Goal: Find specific page/section: Find specific page/section

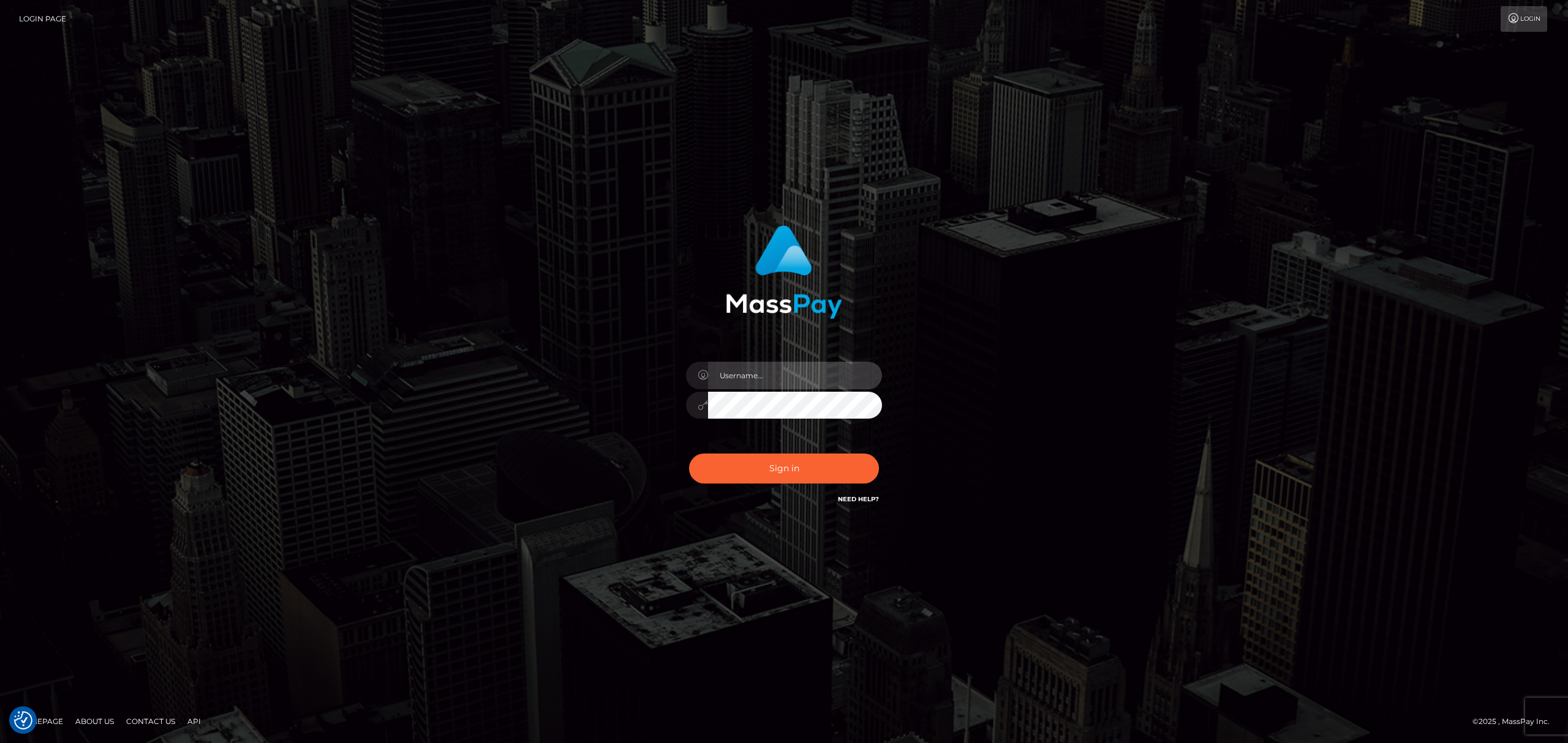
click at [773, 381] on input "text" at bounding box center [795, 375] width 174 height 28
click at [815, 368] on input "text" at bounding box center [795, 375] width 174 height 28
type input "Eric"
click at [817, 473] on button "Sign in" at bounding box center [784, 469] width 190 height 30
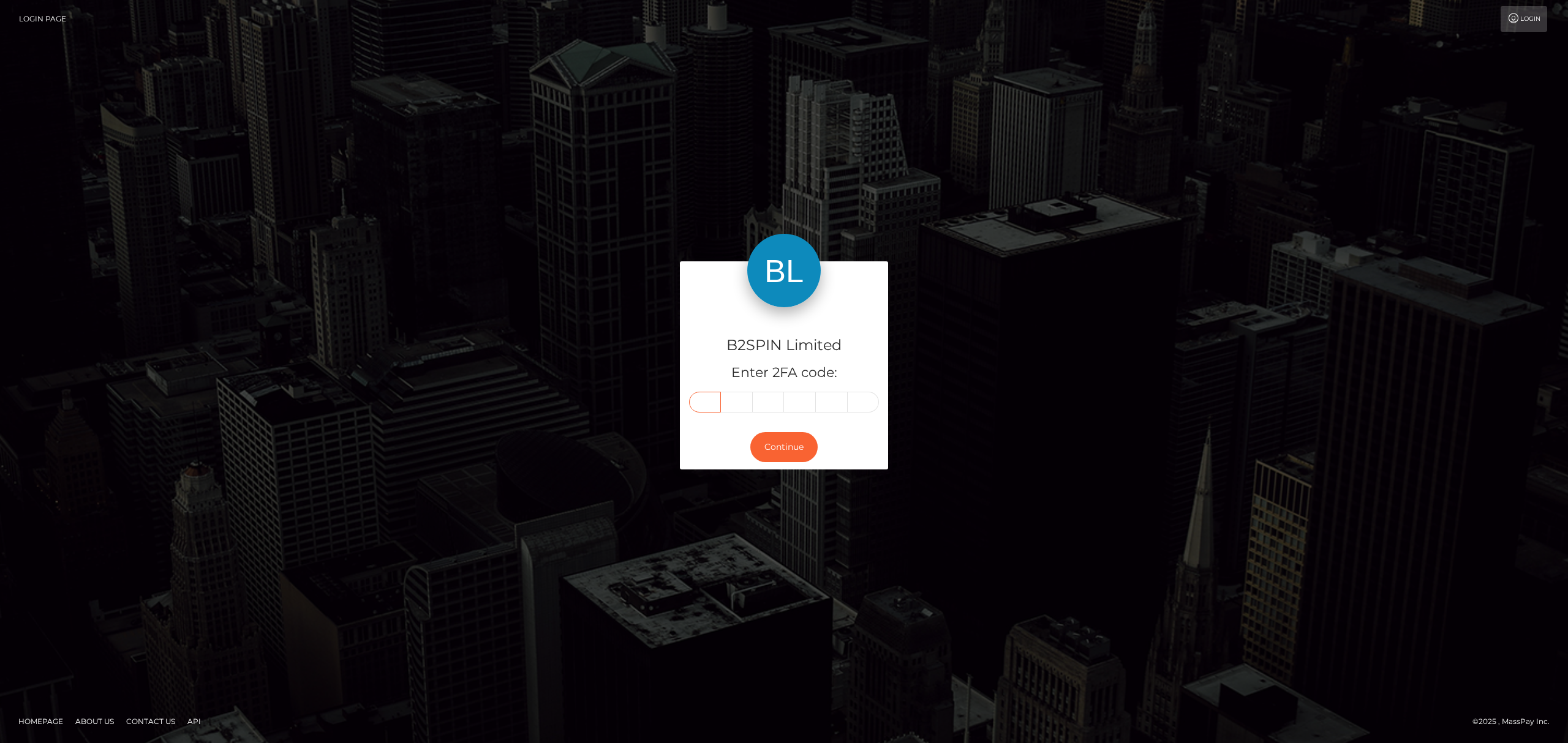
click at [701, 403] on input "text" at bounding box center [705, 402] width 32 height 21
paste input "0"
type input "0"
type input "1"
type input "7"
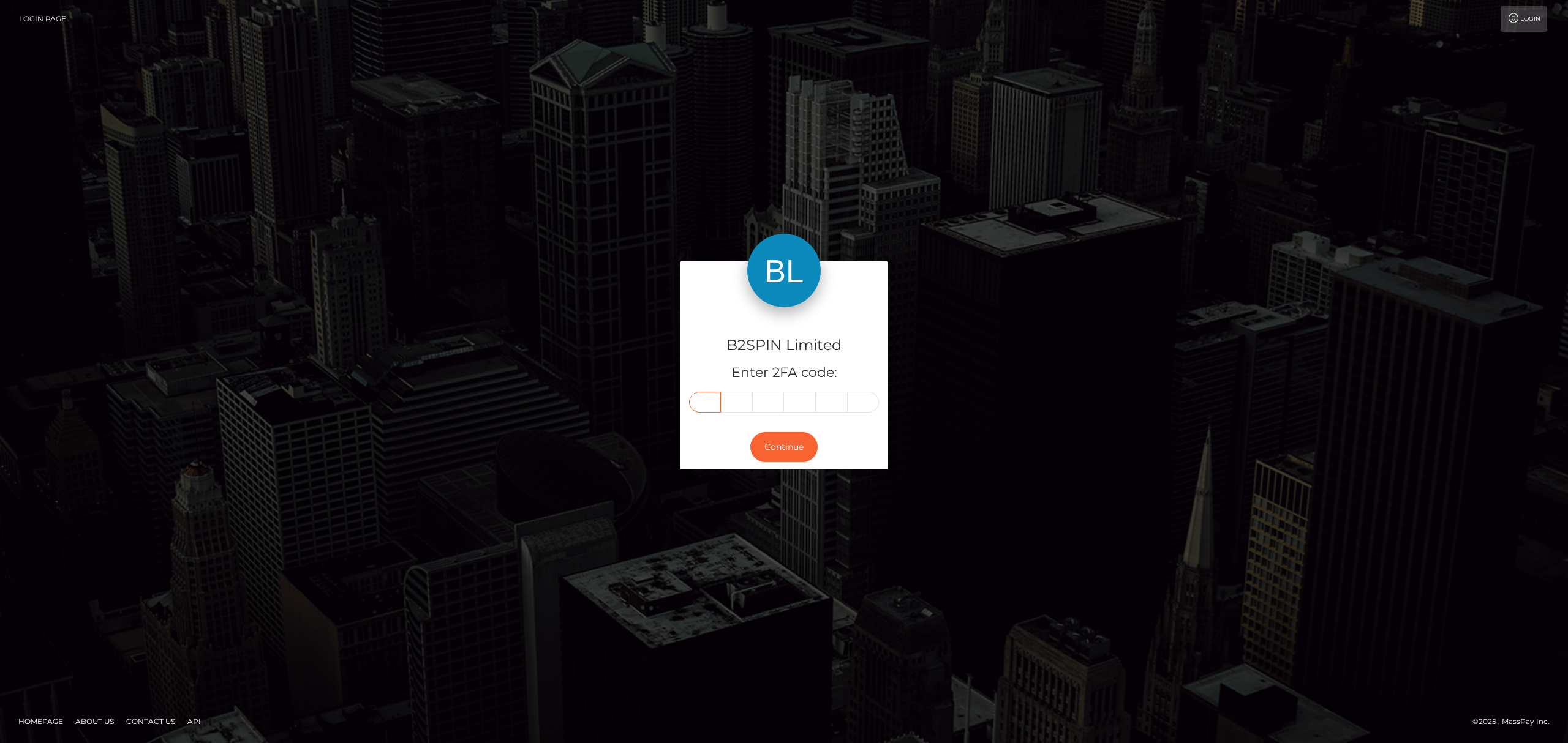
type input "5"
type input "8"
type input "1"
click at [773, 447] on button "Continue" at bounding box center [784, 448] width 67 height 30
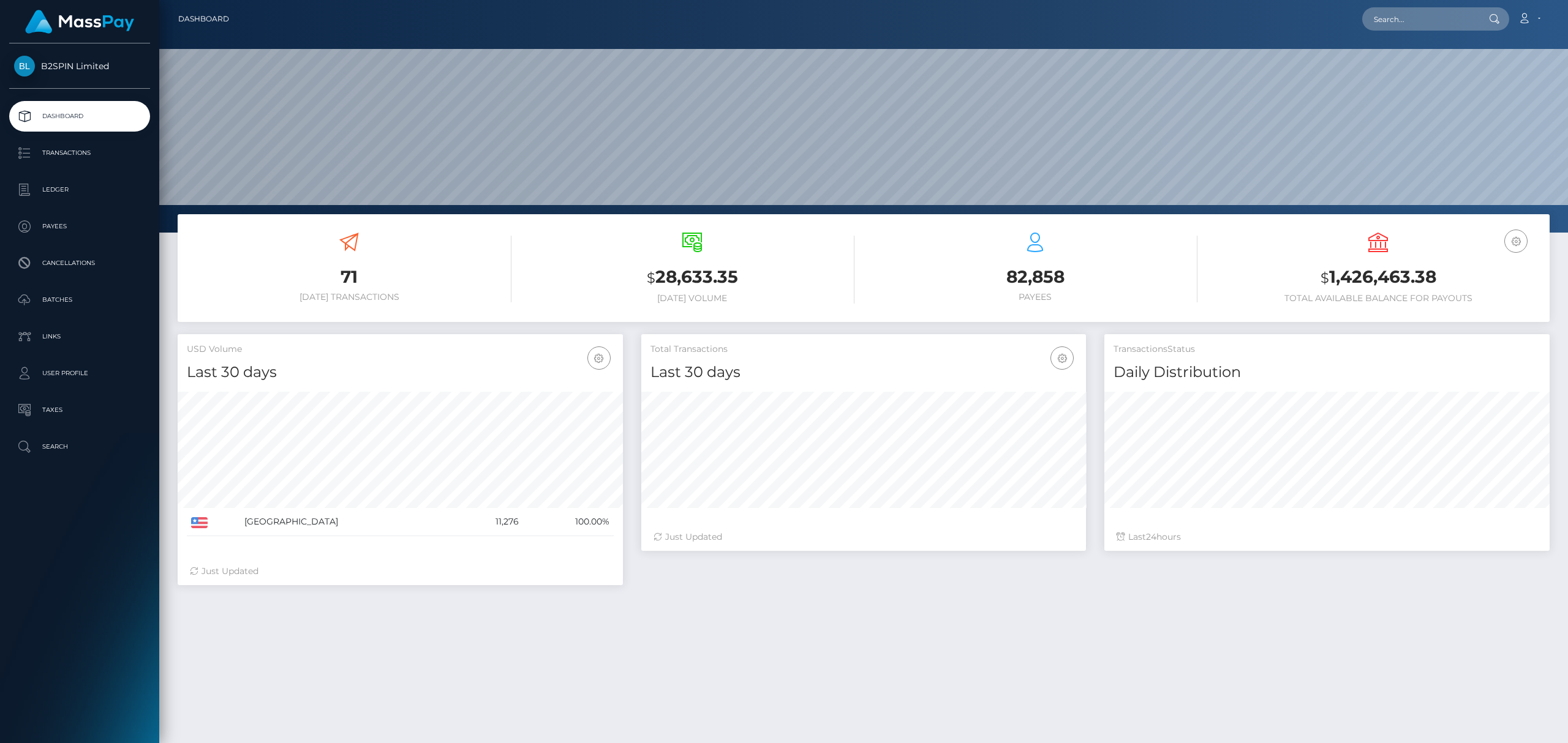
scroll to position [217, 445]
click at [95, 149] on p "Transactions" at bounding box center [79, 153] width 131 height 19
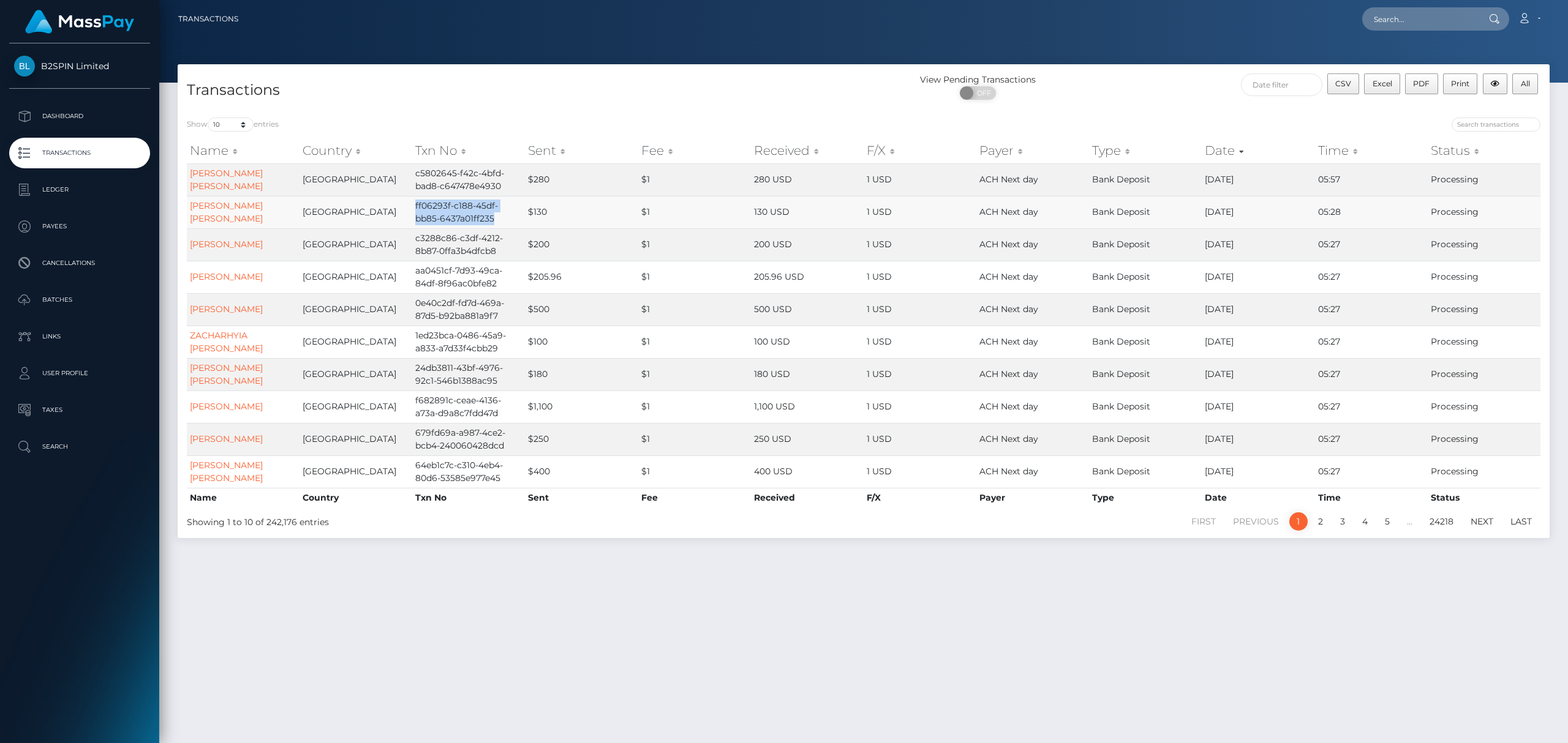
drag, startPoint x: 495, startPoint y: 214, endPoint x: 415, endPoint y: 204, distance: 80.6
click at [415, 204] on td "ff06293f-c188-45df-bb85-6437a01ff235" at bounding box center [469, 212] width 113 height 32
copy td "ff06293f-c188-45df-bb85-6437a01ff235"
click at [1395, 17] on input "text" at bounding box center [1420, 19] width 115 height 24
paste input "ff06293f-c188-45df-bb85-6437a01ff235"
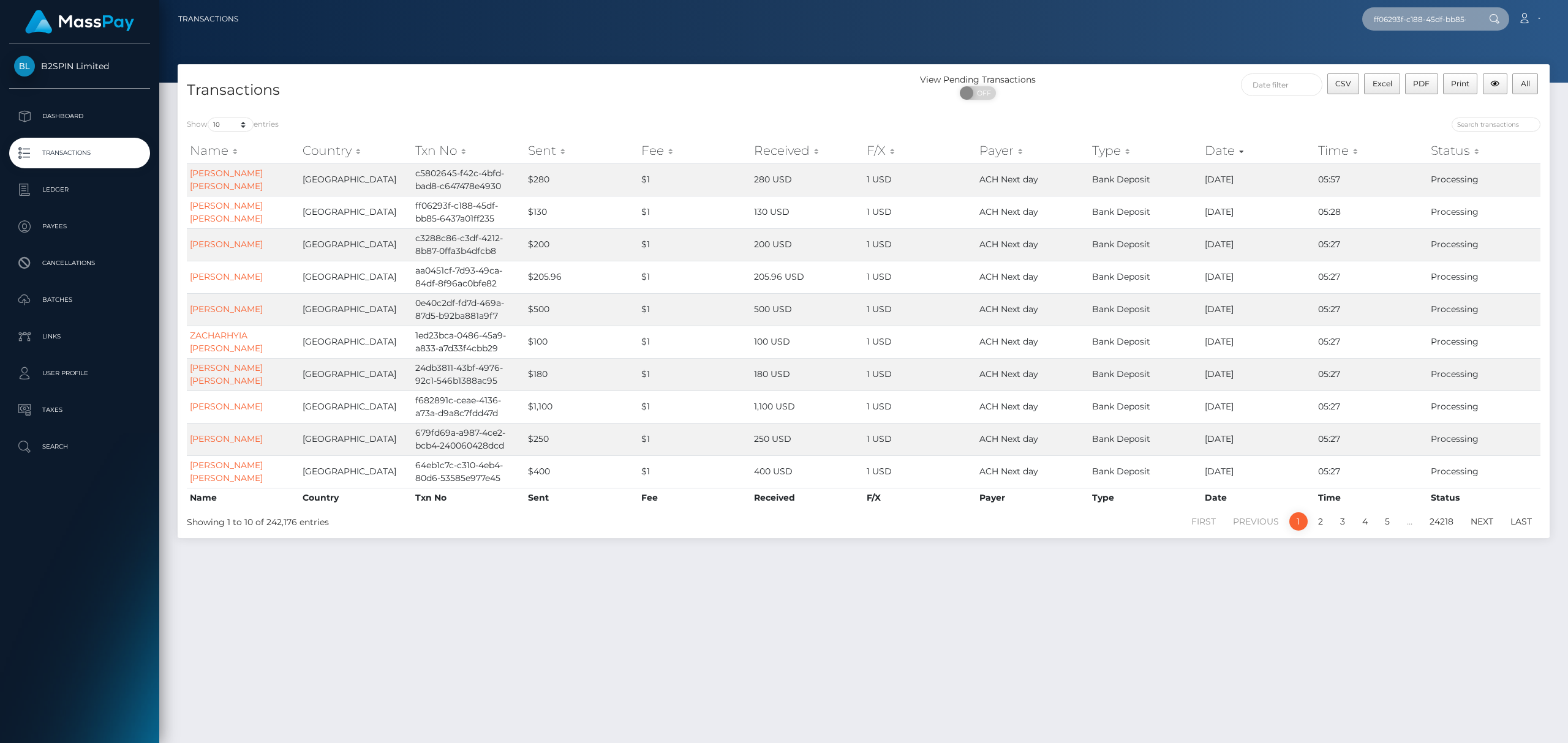
scroll to position [0, 46]
type input "ff06293f-c188-45df-bb85-6437a01ff235"
click at [1404, 67] on link "REBECCA JUNE SPICER" at bounding box center [1441, 63] width 159 height 23
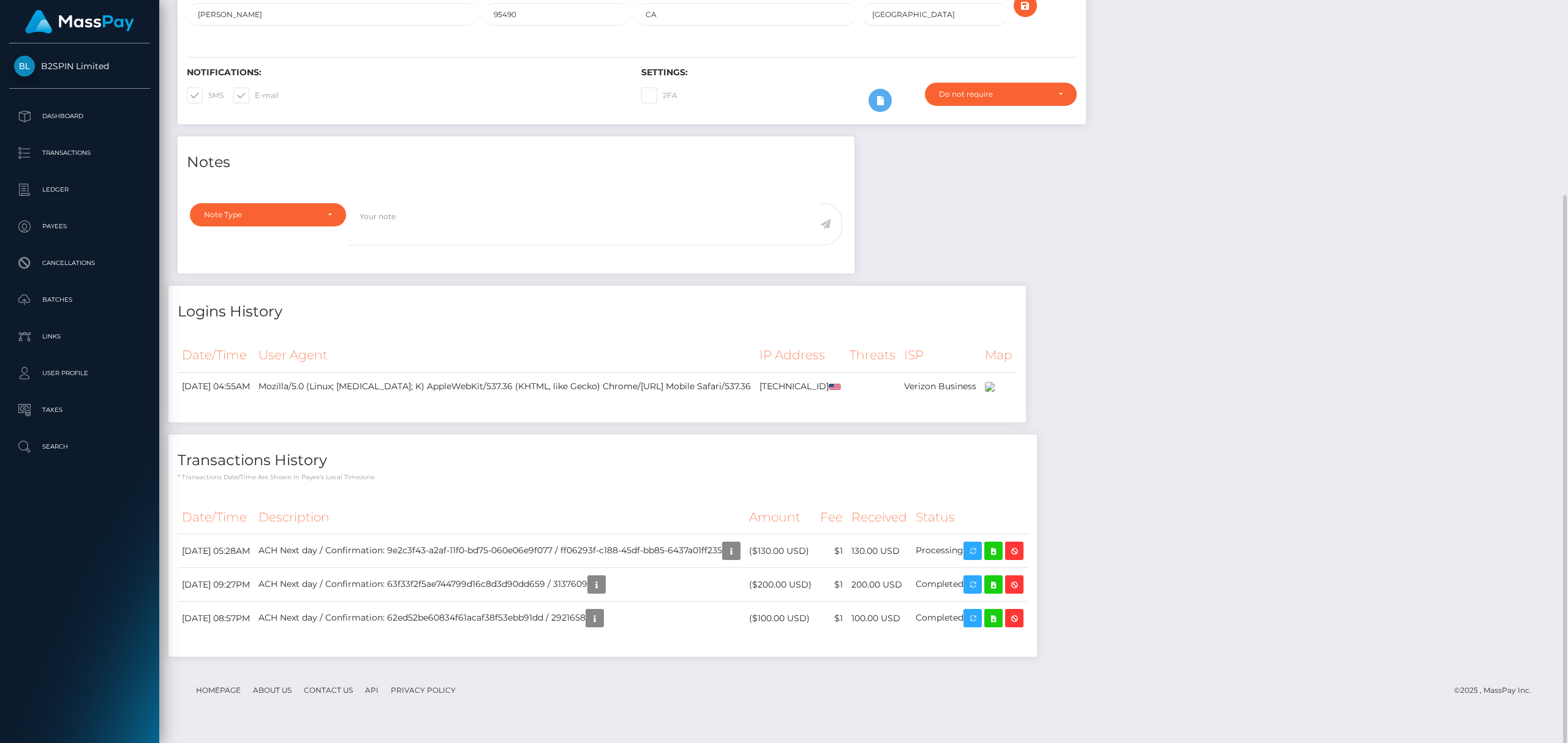
scroll to position [147, 445]
click at [1237, 520] on div "Notes Note Type Compliance Clear Compliance General Note Type" at bounding box center [864, 403] width 1390 height 533
